Goal: Find specific page/section: Find specific page/section

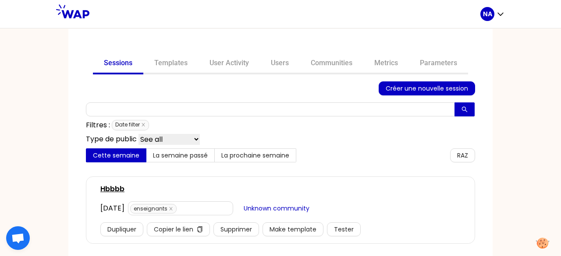
drag, startPoint x: 307, startPoint y: 102, endPoint x: 273, endPoint y: 41, distance: 69.4
click at [273, 41] on div "Sessions Templates User Activity Users Communities Metrics Parameters Créer une…" at bounding box center [280, 149] width 424 height 240
click at [488, 17] on p "NA" at bounding box center [487, 14] width 9 height 9
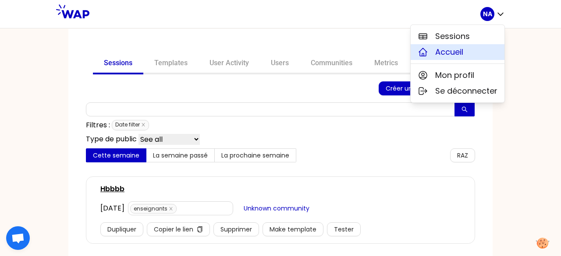
click at [472, 54] on button "Accueil" at bounding box center [457, 52] width 94 height 16
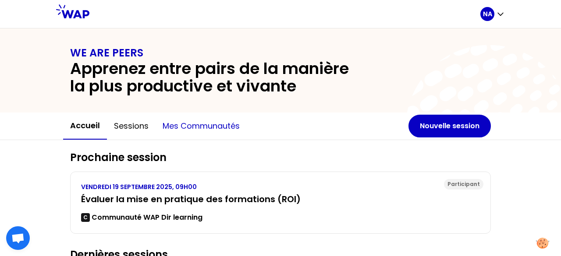
click at [185, 122] on button "Mes communautés" at bounding box center [200, 126] width 91 height 26
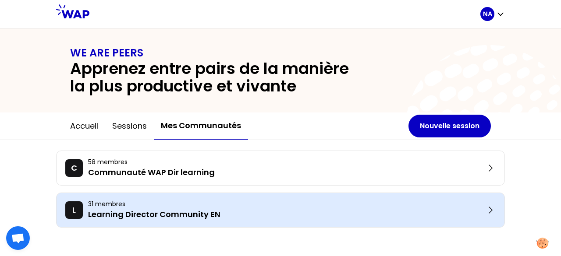
click at [212, 209] on p "Learning Director Community EN" at bounding box center [286, 214] width 397 height 12
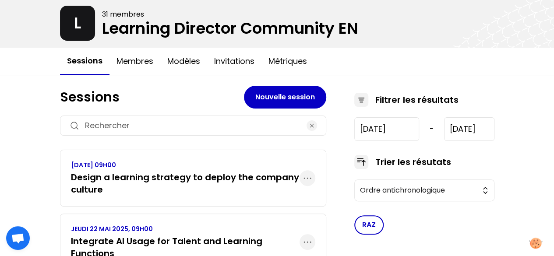
scroll to position [88, 0]
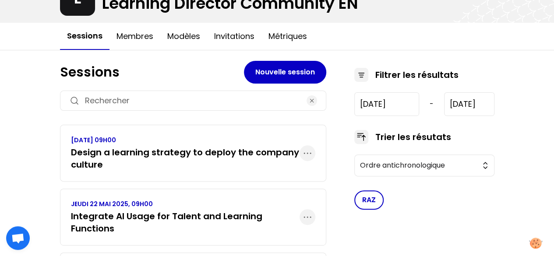
click at [150, 175] on div "[DATE] 09H00 Design a learning strategy to deploy the company culture" at bounding box center [193, 153] width 266 height 57
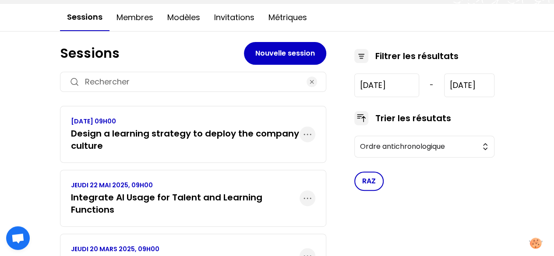
click at [149, 134] on h3 "Design a learning strategy to deploy the company culture" at bounding box center [185, 139] width 229 height 25
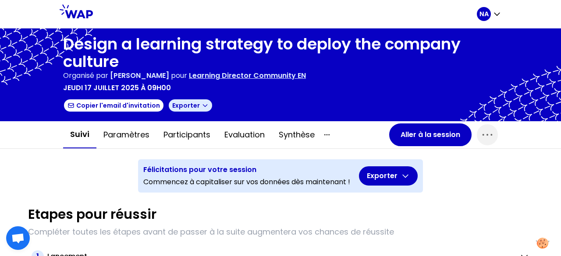
click at [201, 104] on icon "button" at bounding box center [204, 105] width 7 height 7
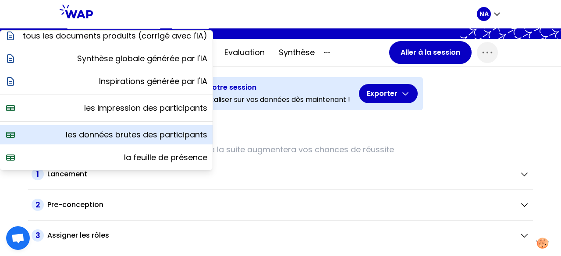
scroll to position [88, 0]
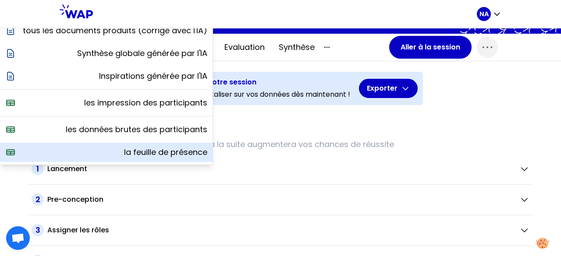
click at [159, 149] on p "la feuille de présence" at bounding box center [165, 152] width 83 height 12
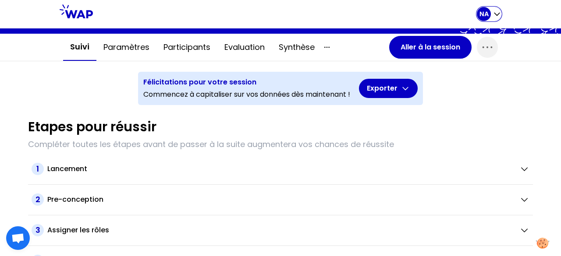
click at [495, 11] on icon "button" at bounding box center [496, 14] width 9 height 9
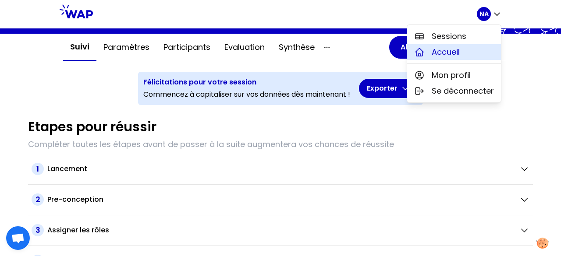
click at [464, 55] on button "Accueil" at bounding box center [454, 52] width 94 height 16
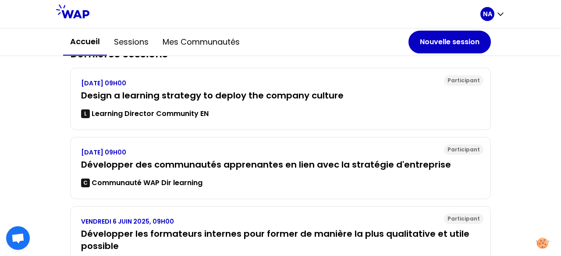
scroll to position [219, 0]
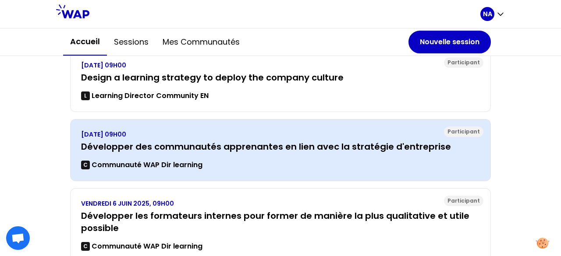
click at [186, 147] on h3 "Développer des communautés apprenantes en lien avec la stratégie d'entreprise" at bounding box center [280, 147] width 398 height 12
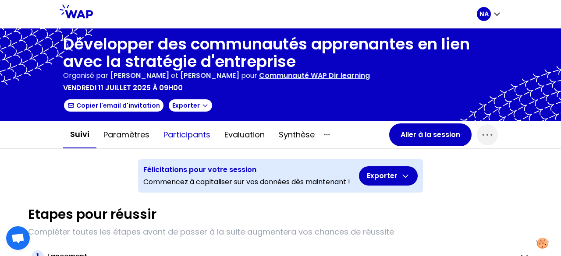
click at [183, 132] on button "Participants" at bounding box center [186, 135] width 61 height 26
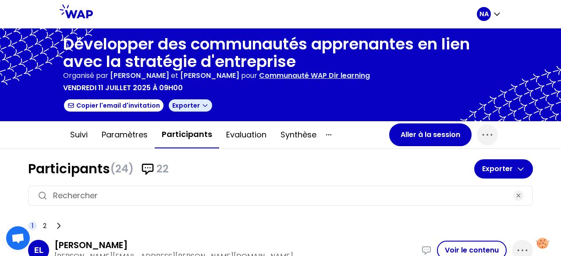
click at [201, 106] on icon "button" at bounding box center [204, 105] width 7 height 7
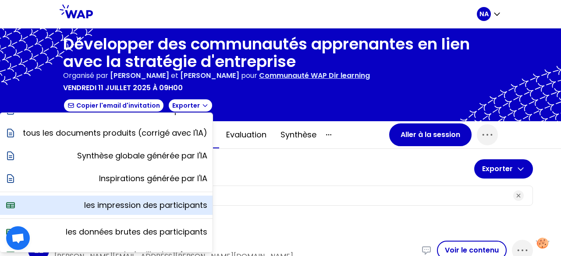
scroll to position [31, 0]
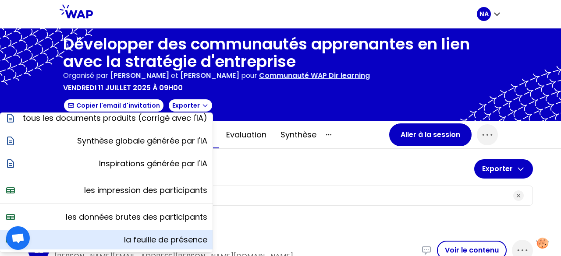
click at [177, 243] on p "la feuille de présence" at bounding box center [165, 240] width 83 height 12
